Goal: Task Accomplishment & Management: Complete application form

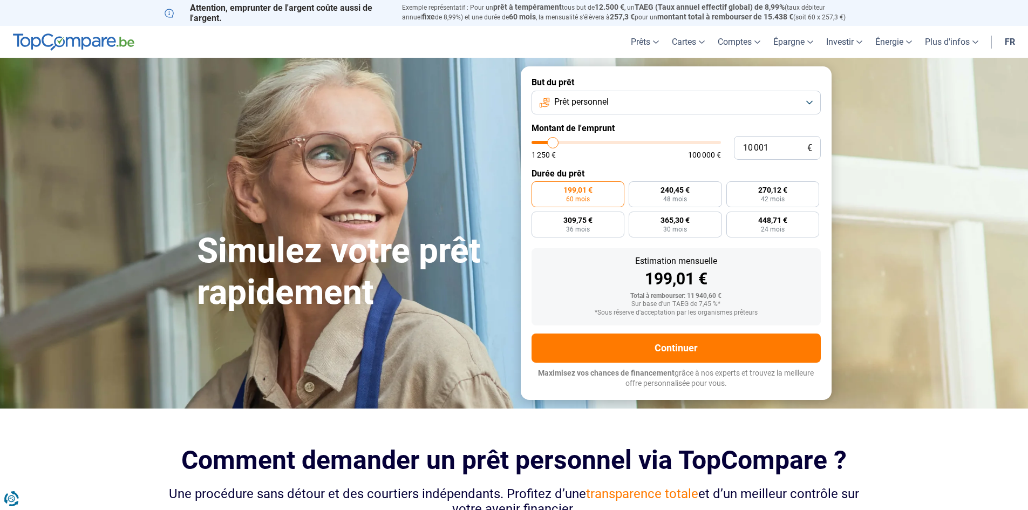
type input "9 500"
type input "9500"
type input "10 250"
type input "10250"
type input "11 250"
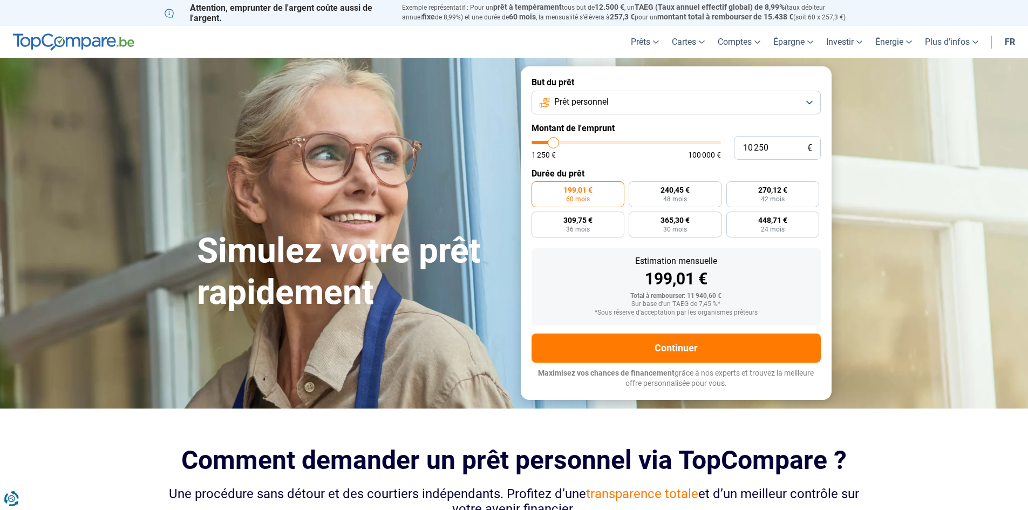
type input "11250"
type input "11 750"
type input "11750"
type input "13 000"
type input "13000"
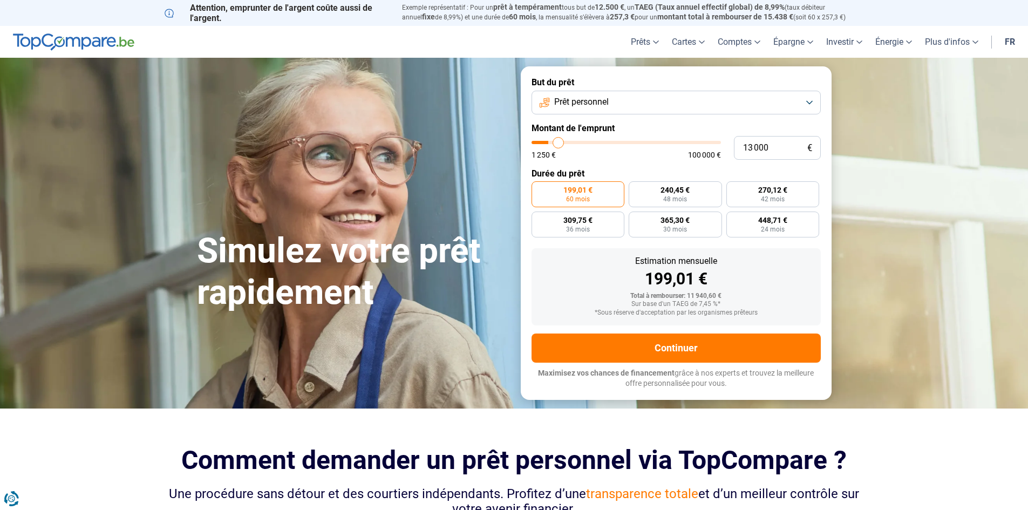
type input "14 500"
type input "14500"
type input "15 750"
type input "15750"
type input "17 750"
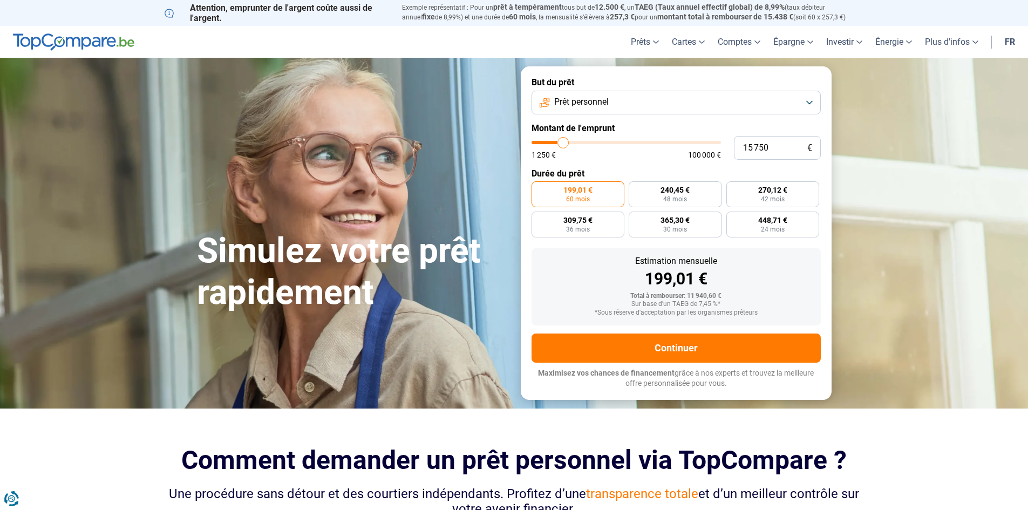
type input "17750"
type input "19 000"
type input "19000"
type input "20 000"
type input "20000"
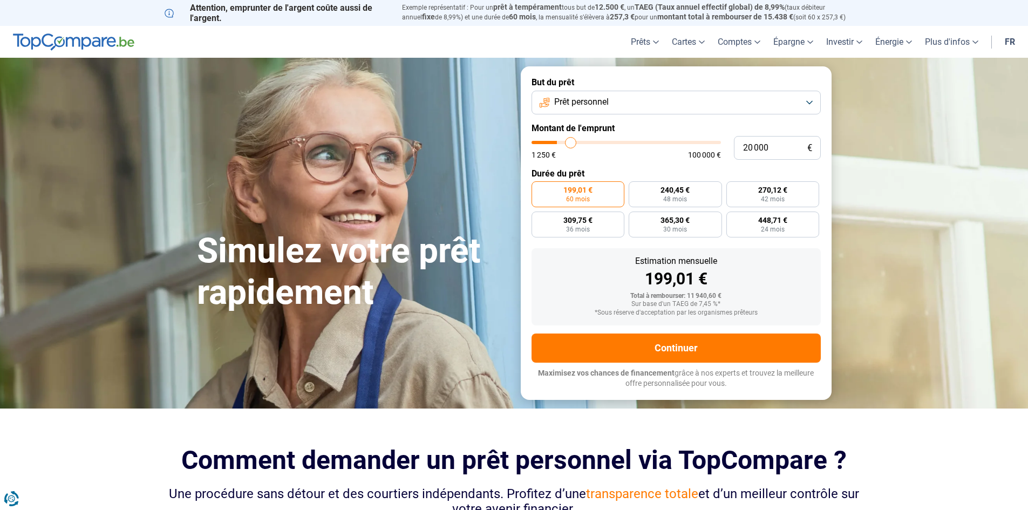
type input "20 250"
type input "20250"
type input "20 750"
type input "20750"
type input "21 250"
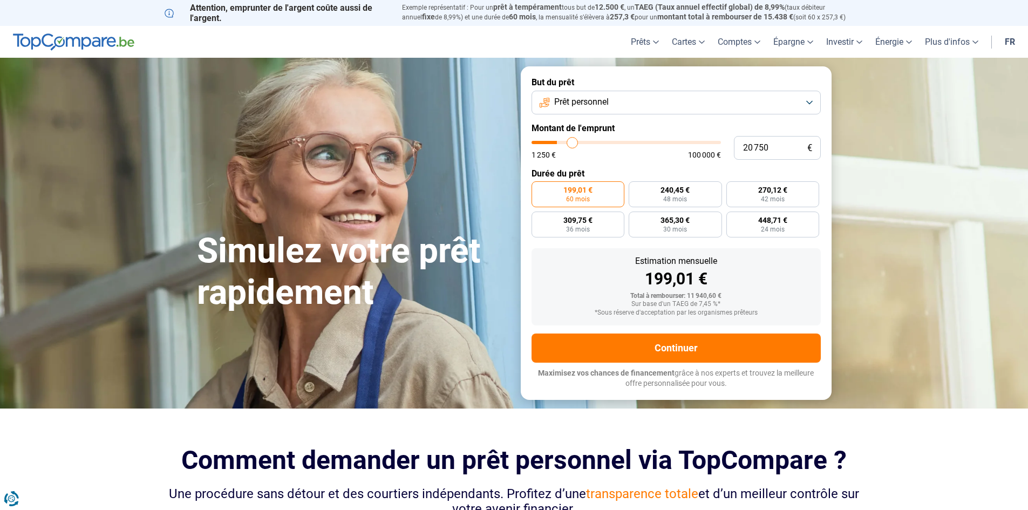
type input "21250"
type input "21 750"
type input "21750"
type input "22 750"
type input "22750"
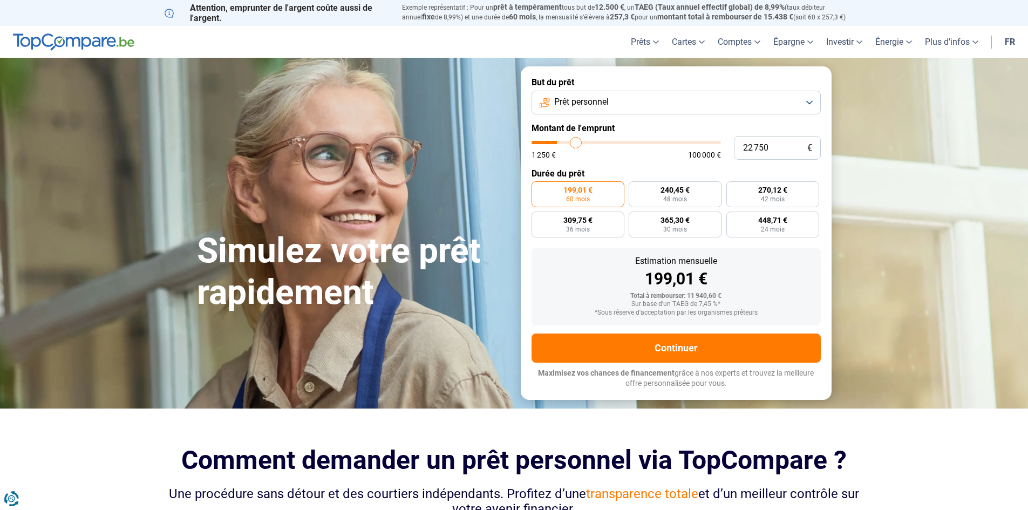
type input "23 000"
type input "23000"
type input "23 250"
type input "23250"
type input "23 750"
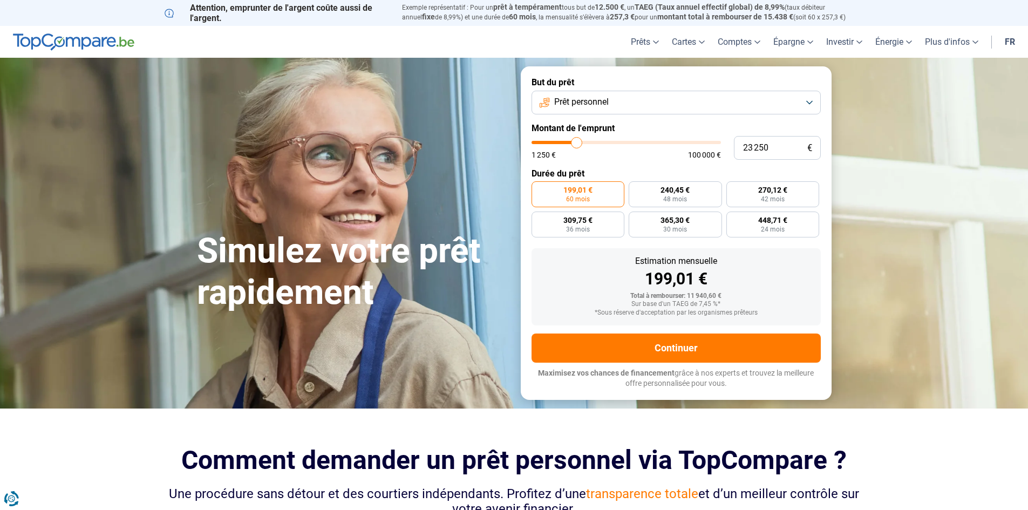
type input "23750"
type input "24 750"
type input "24750"
type input "25 750"
type input "25750"
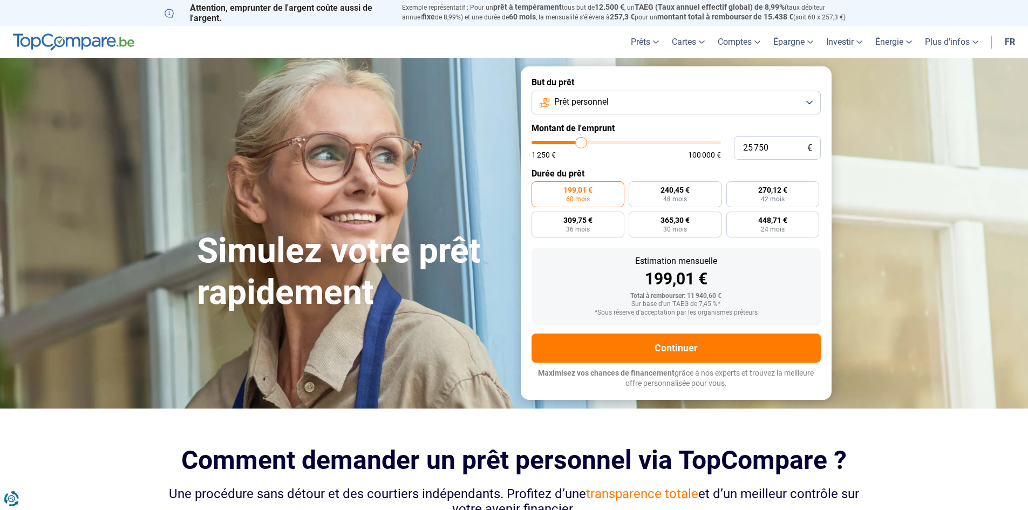
type input "26 500"
type input "26500"
type input "27 250"
type input "27250"
type input "27 500"
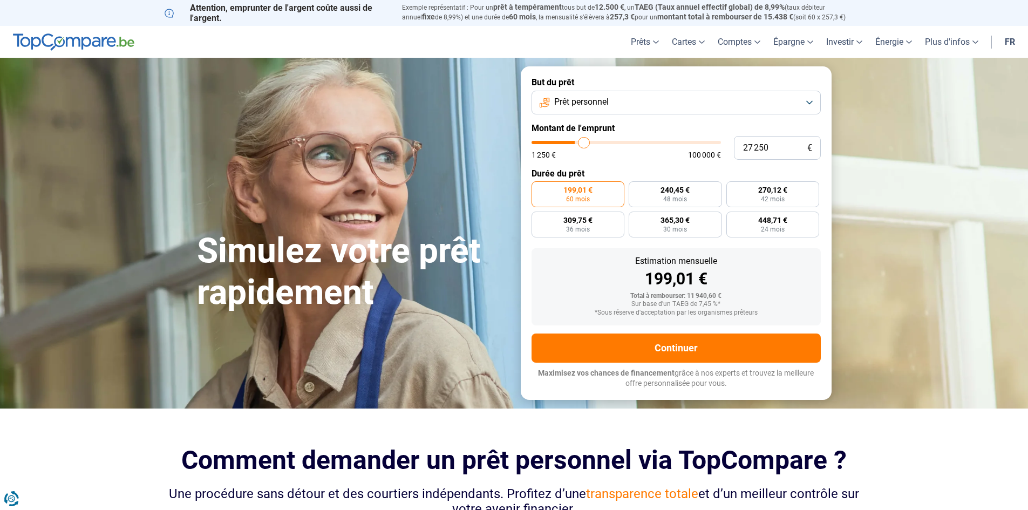
type input "27500"
type input "27 750"
type input "27750"
type input "28 000"
type input "28000"
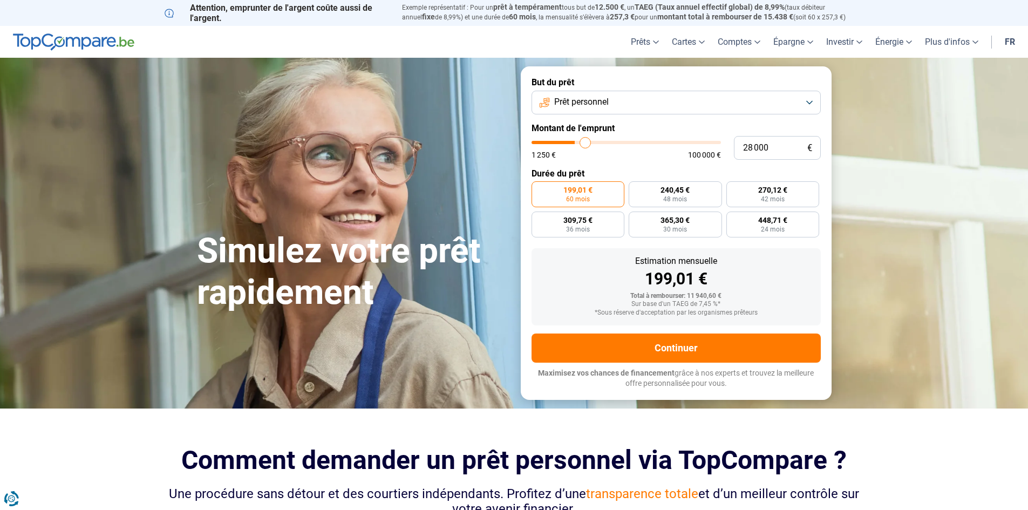
type input "28 250"
type input "28250"
type input "28 750"
type input "28750"
type input "29 000"
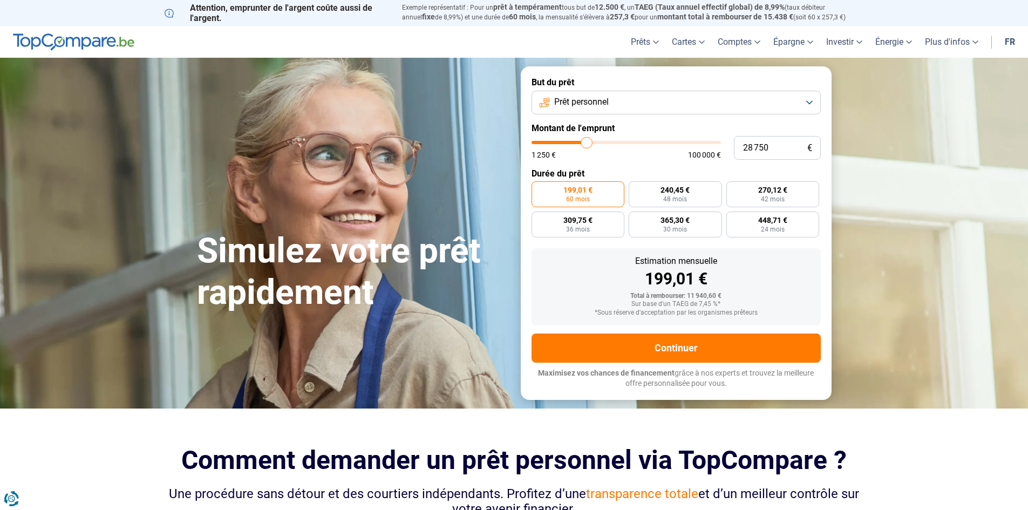
type input "29000"
type input "27 750"
type input "27750"
type input "26 750"
type input "26750"
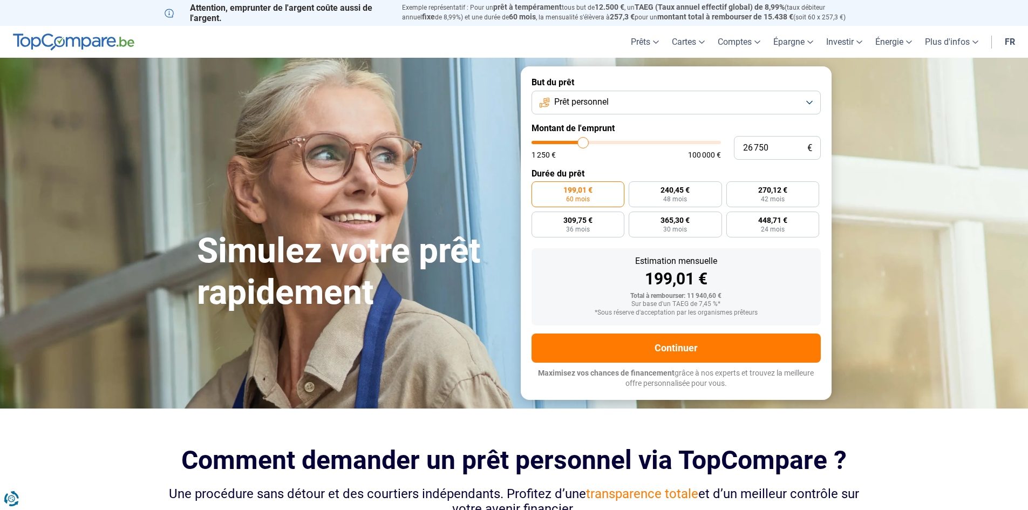
type input "26 000"
type input "26000"
type input "25 250"
type input "25250"
type input "25 000"
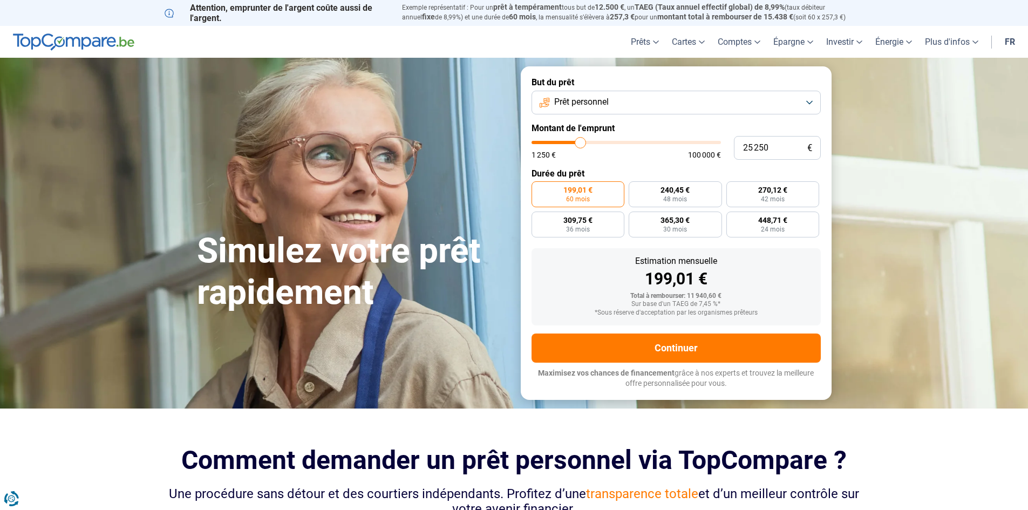
type input "25000"
type input "24 750"
type input "24750"
type input "24 500"
type input "24500"
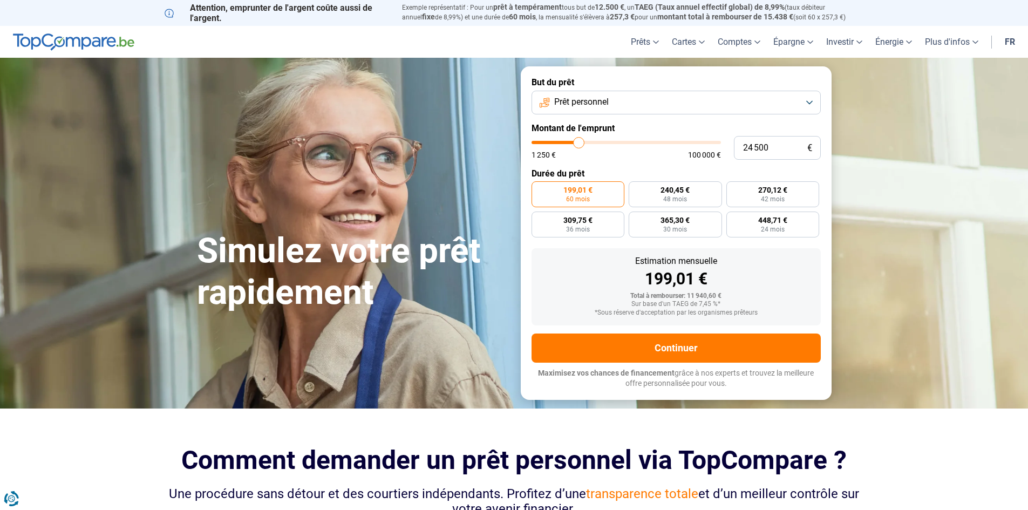
type input "23 750"
type input "23750"
type input "23 500"
type input "23500"
type input "23 000"
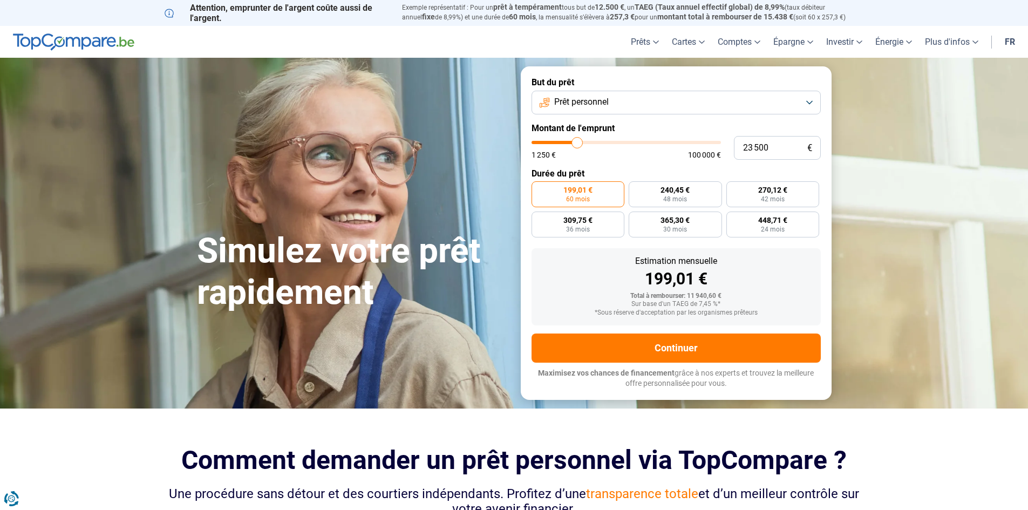
type input "23000"
type input "22 250"
type input "22250"
type input "22 000"
type input "22000"
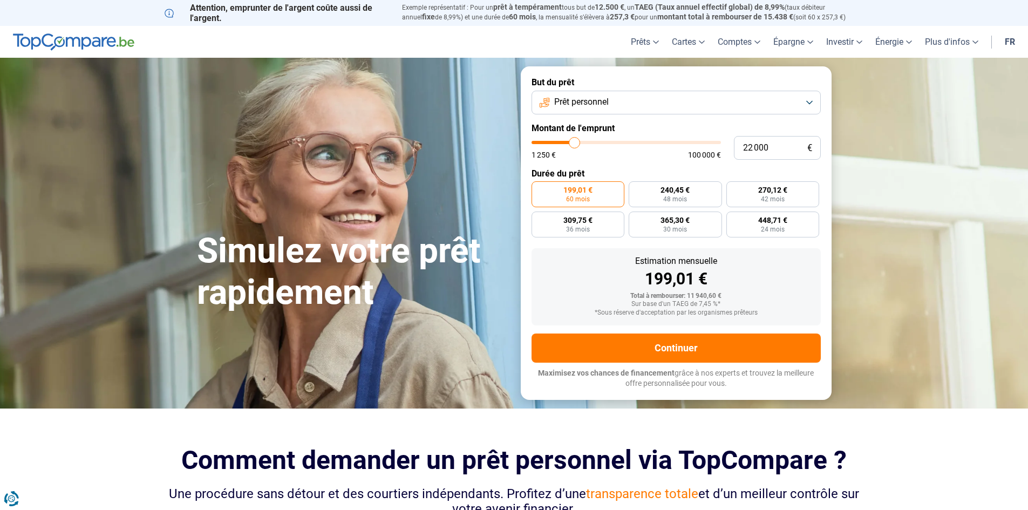
type input "21 750"
type input "21750"
type input "21 250"
type input "21250"
type input "20 750"
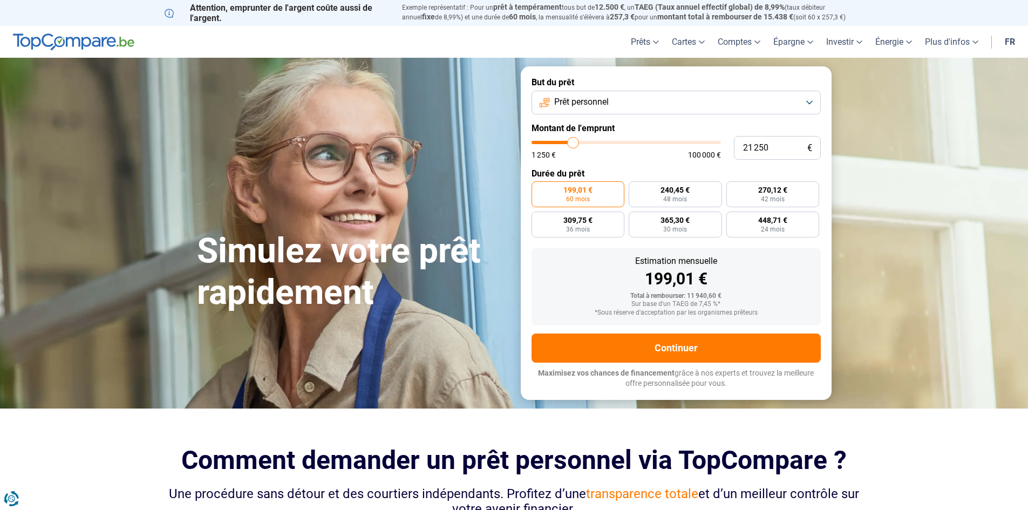
type input "20750"
type input "20 500"
type input "20500"
type input "19 250"
type input "19250"
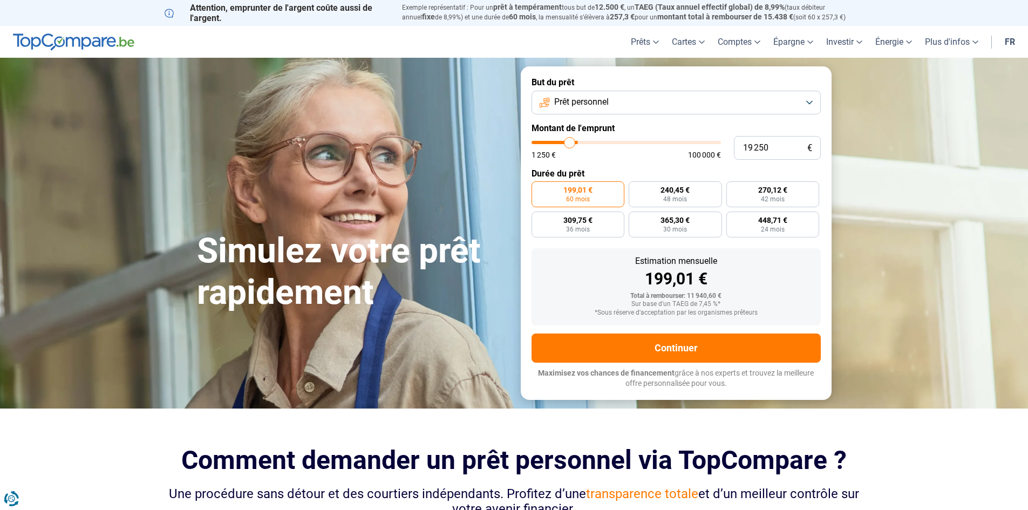
type input "19 000"
type input "19000"
type input "18 500"
type input "18500"
type input "17 500"
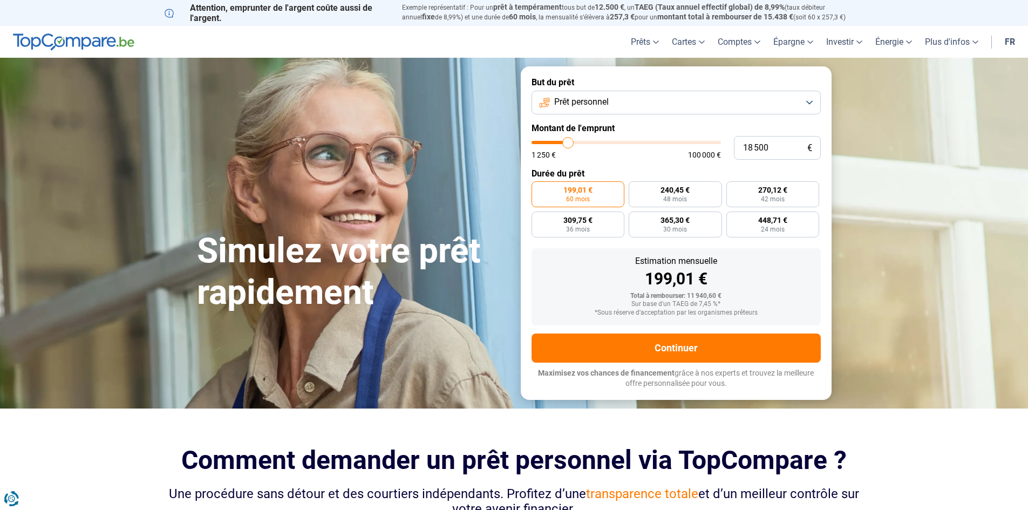
type input "17500"
type input "17 000"
type input "17000"
type input "16 500"
type input "16500"
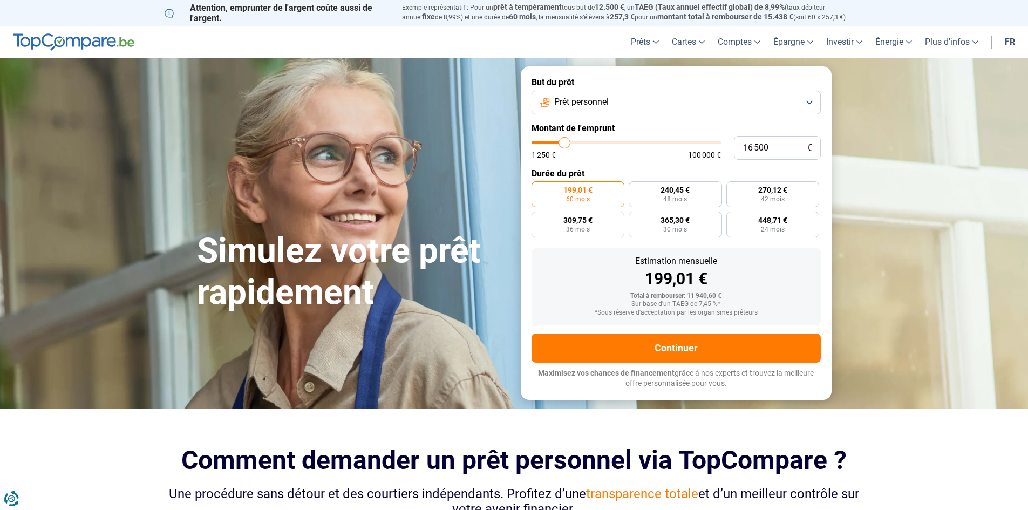
type input "16 000"
type input "16000"
type input "15 500"
type input "15500"
type input "14 750"
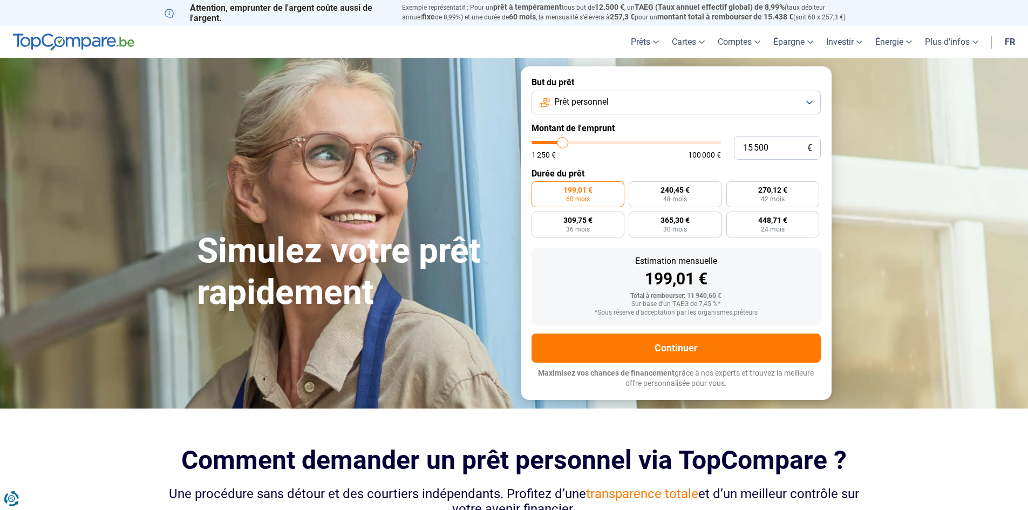
type input "14750"
type input "14 500"
type input "14500"
type input "14 250"
type input "14250"
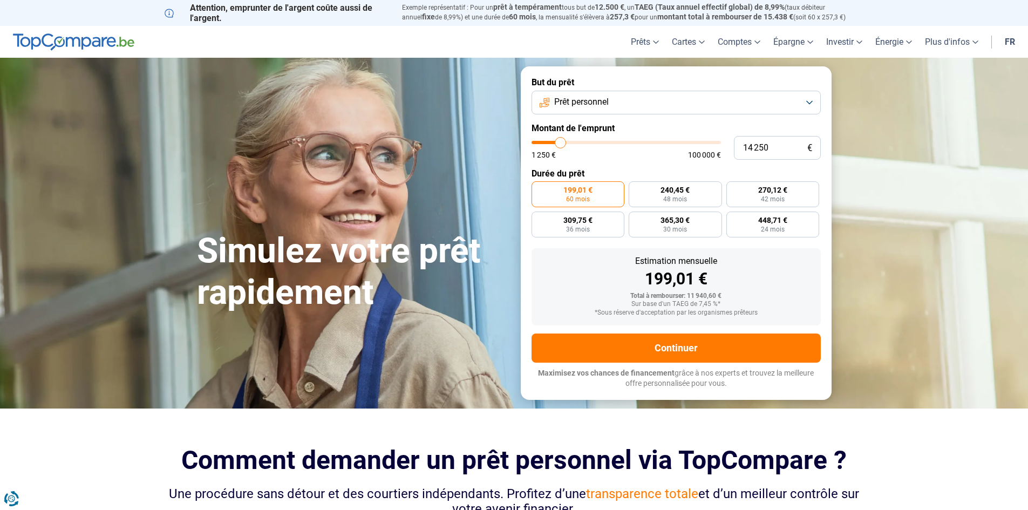
type input "14 000"
type input "14000"
type input "13 500"
type input "13500"
type input "13 000"
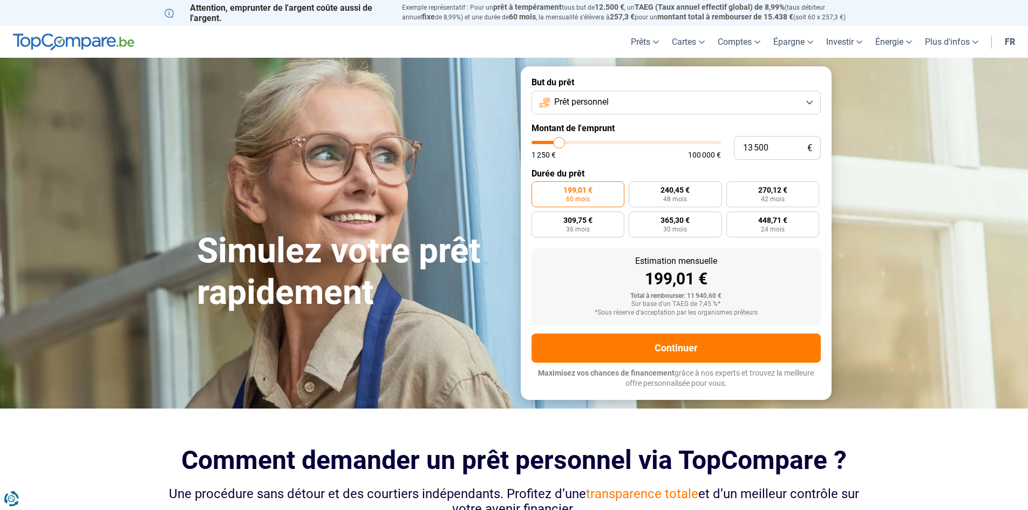
type input "13000"
type input "12 750"
type input "12750"
type input "12 500"
type input "12500"
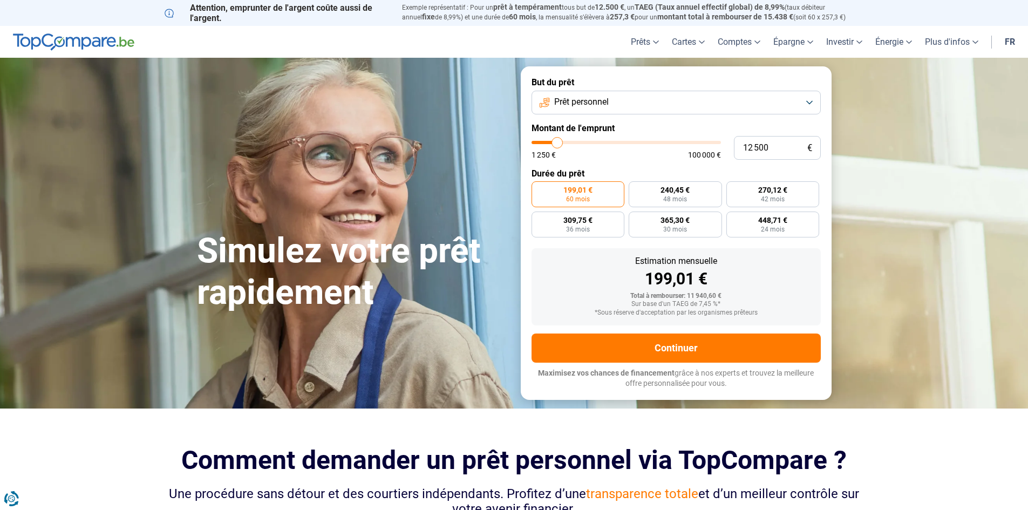
type input "12 000"
type input "12000"
type input "11 750"
type input "11750"
type input "11 500"
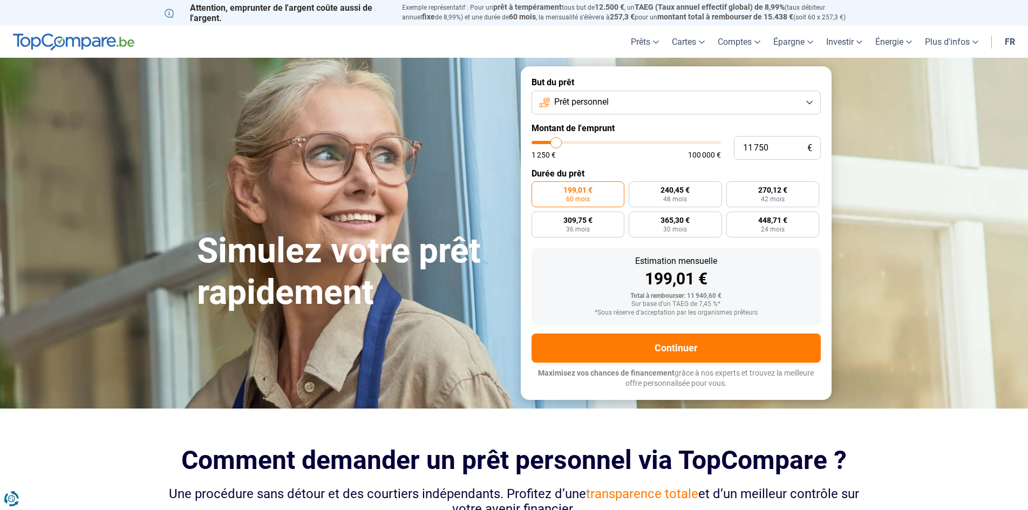
type input "11500"
type input "11 250"
type input "11250"
type input "11 000"
type input "11000"
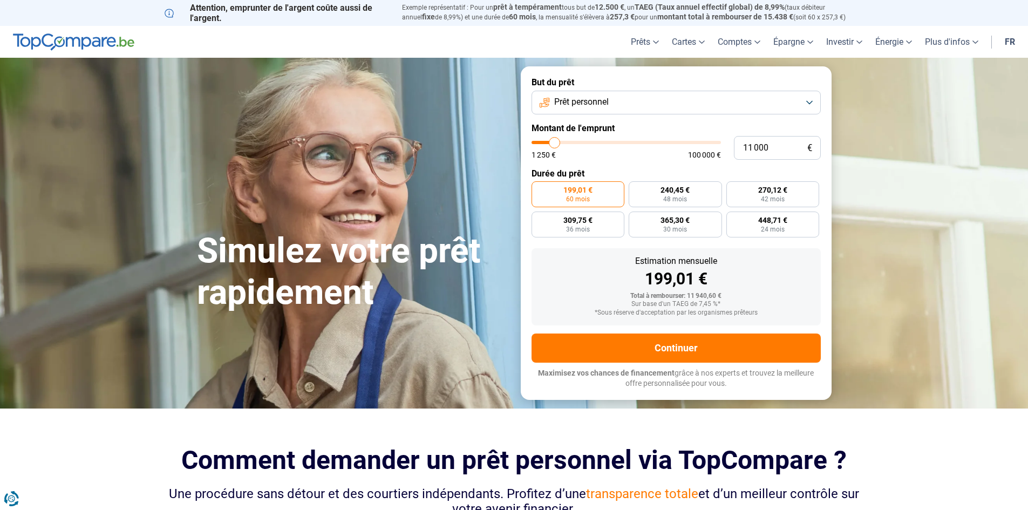
type input "10 500"
type input "10500"
type input "10 250"
type input "10250"
type input "10 000"
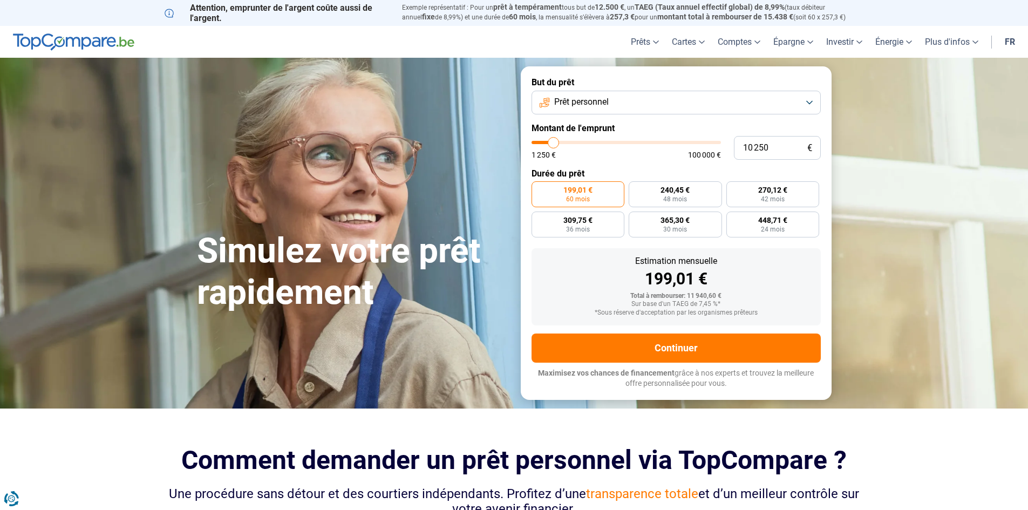
type input "10000"
type input "9 500"
type input "9500"
type input "9 000"
type input "9000"
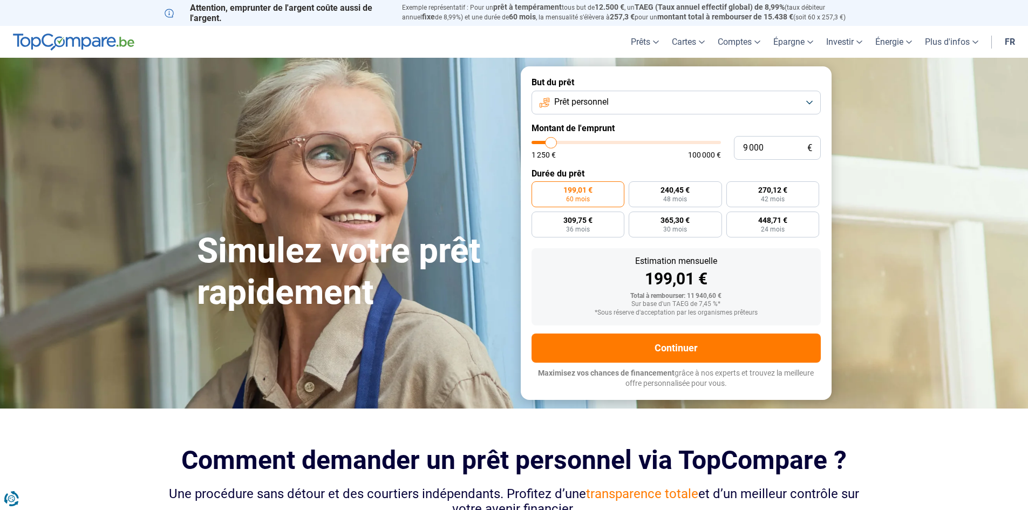
type input "8 750"
type input "8750"
type input "8 500"
type input "8500"
type input "8 250"
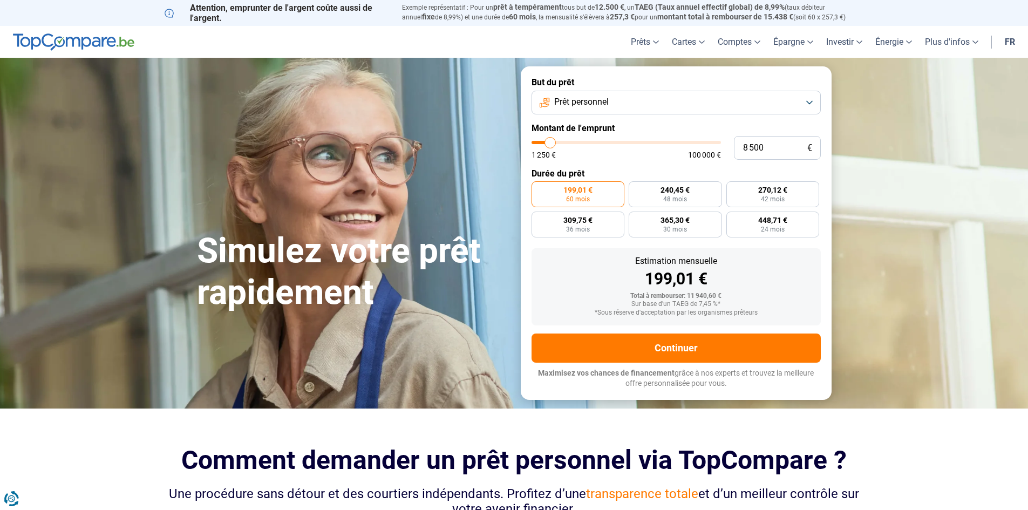
type input "8250"
type input "8 000"
type input "8000"
type input "7 500"
type input "7500"
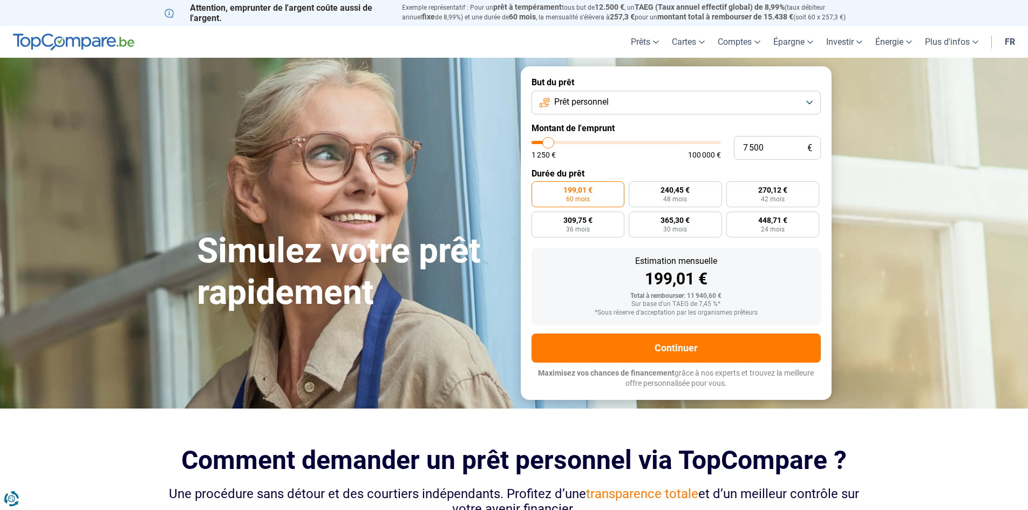
type input "7 250"
type input "7250"
type input "7 000"
type input "7000"
type input "6 750"
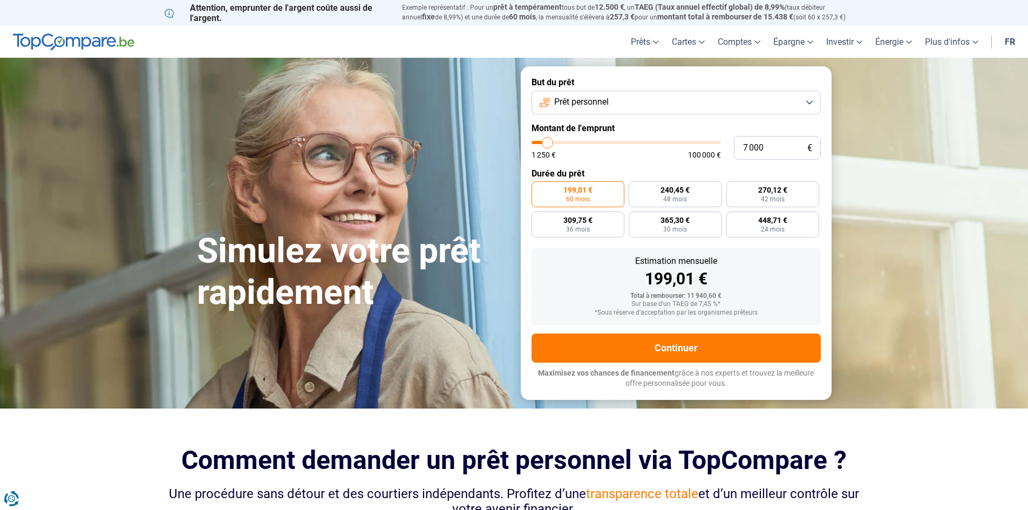
type input "6750"
type input "6 500"
type input "6500"
type input "6 000"
type input "6000"
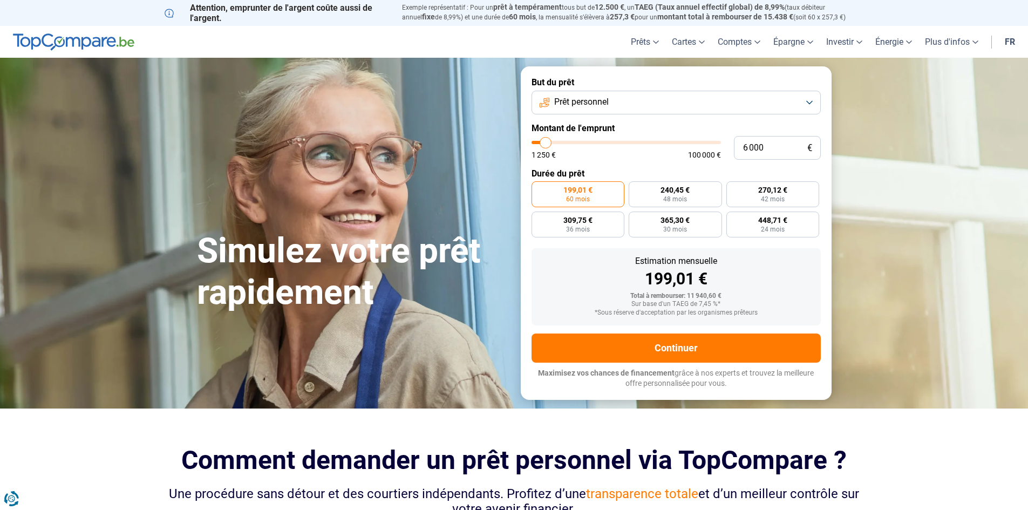
type input "5 750"
type input "5750"
type input "5 500"
type input "5500"
type input "5 250"
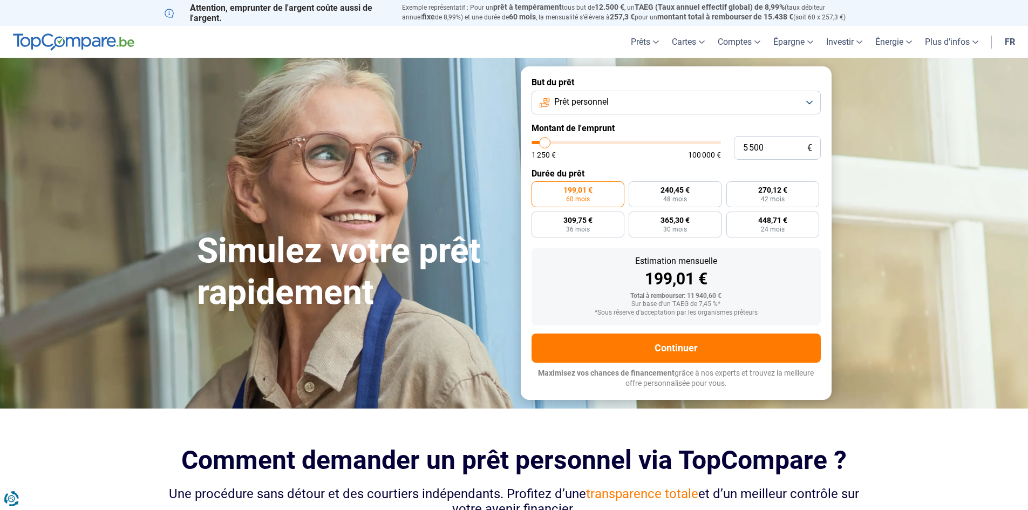
type input "5250"
type input "5 750"
type input "5750"
type input "6 000"
drag, startPoint x: 552, startPoint y: 143, endPoint x: 546, endPoint y: 155, distance: 13.3
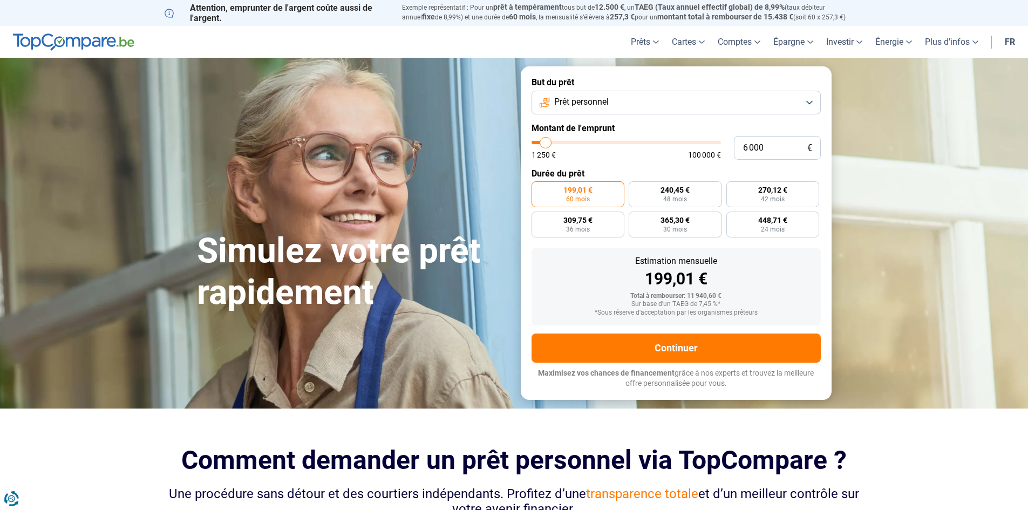
type input "6000"
click at [546, 144] on input "range" at bounding box center [626, 142] width 189 height 3
radio input "true"
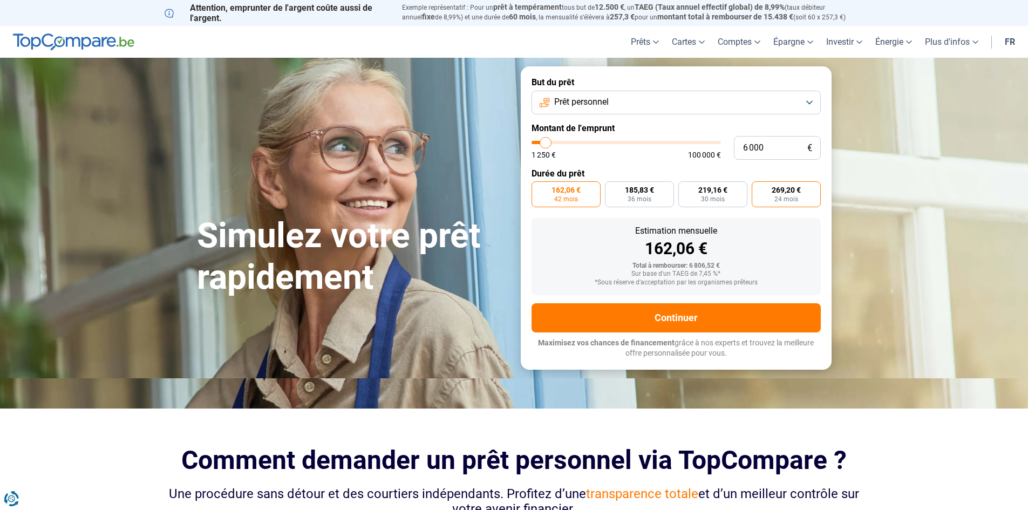
click at [782, 201] on span "24 mois" at bounding box center [787, 199] width 24 height 6
click at [759, 188] on input "269,20 € 24 mois" at bounding box center [755, 184] width 7 height 7
radio input "true"
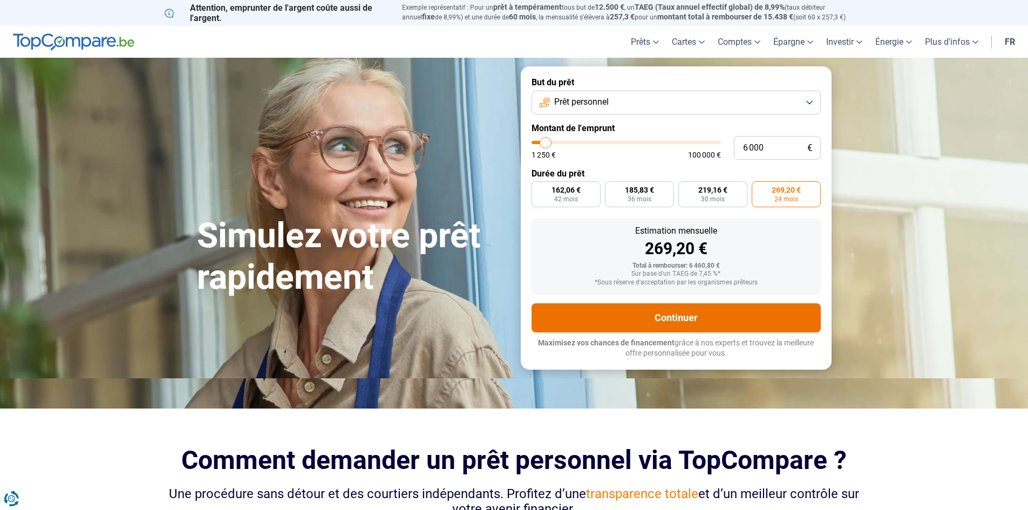
click at [712, 311] on button "Continuer" at bounding box center [676, 317] width 289 height 29
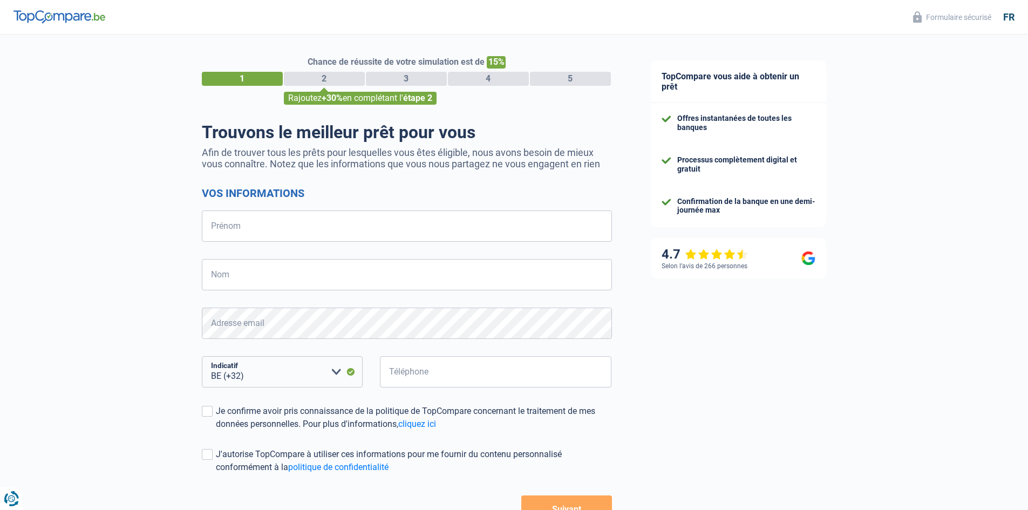
select select "32"
click at [319, 218] on input "Prénom" at bounding box center [407, 226] width 410 height 31
click at [192, 236] on div "Chance de réussite de votre simulation est de 15% 1 2 3 4 5 Rajoutez +30% en co…" at bounding box center [316, 306] width 632 height 552
